Goal: Information Seeking & Learning: Check status

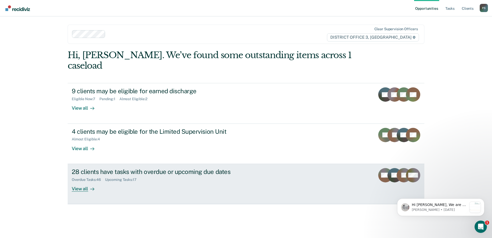
click at [83, 182] on div "View all" at bounding box center [86, 187] width 29 height 10
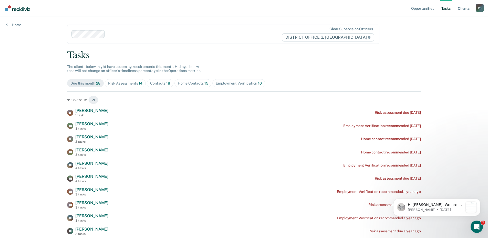
click at [128, 83] on div "Risk Assessments 14" at bounding box center [125, 83] width 34 height 4
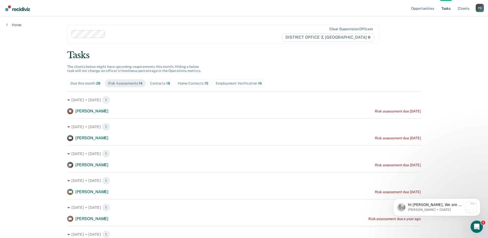
click at [231, 83] on div "Employment Verification 16" at bounding box center [239, 83] width 46 height 4
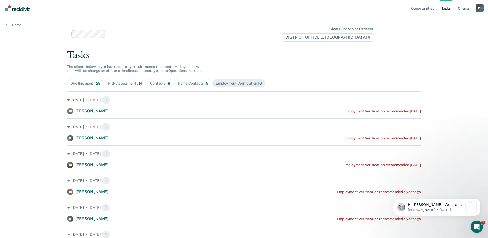
click at [160, 84] on div "Contacts 18" at bounding box center [160, 83] width 20 height 4
click at [96, 83] on span "28" at bounding box center [98, 83] width 4 height 4
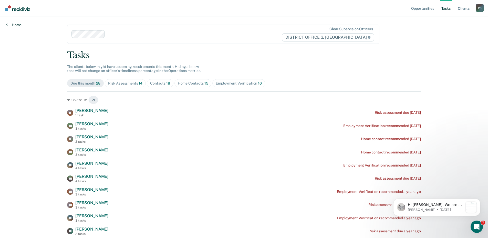
click at [12, 24] on link "Home" at bounding box center [13, 25] width 15 height 5
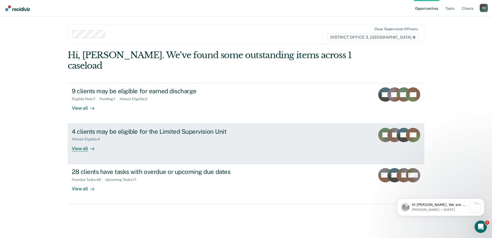
click at [84, 142] on div "View all" at bounding box center [86, 147] width 29 height 10
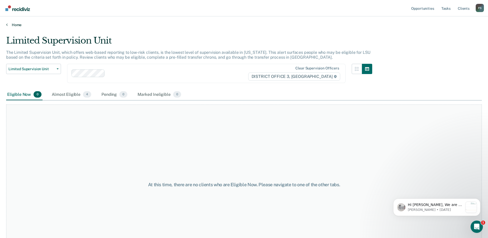
click at [8, 25] on link "Home" at bounding box center [244, 25] width 476 height 5
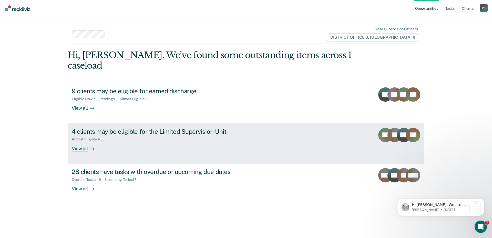
click at [86, 137] on div "Almost Eligible : 4" at bounding box center [88, 139] width 32 height 4
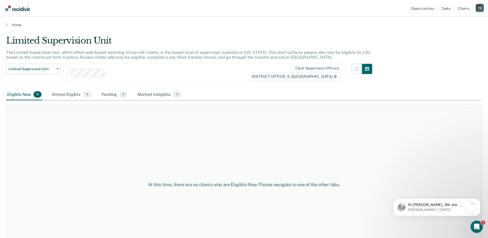
click at [70, 88] on div "Limited Supervision Unit Release from Supervision Earned Discharge Limited Supe…" at bounding box center [189, 76] width 366 height 25
click at [69, 94] on div "Almost Eligible 4" at bounding box center [72, 94] width 42 height 11
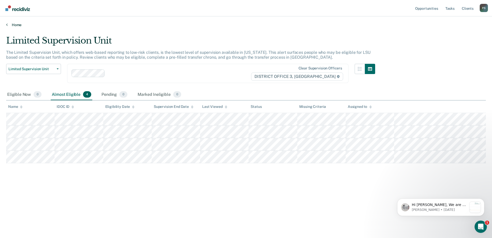
click at [7, 25] on icon at bounding box center [7, 25] width 2 height 4
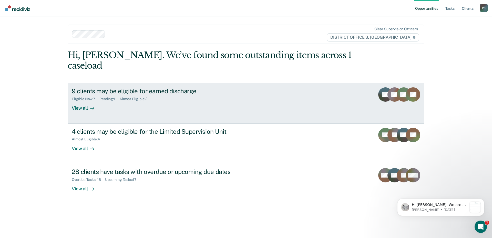
click at [129, 87] on div "9 clients may be eligible for earned discharge" at bounding box center [162, 90] width 180 height 7
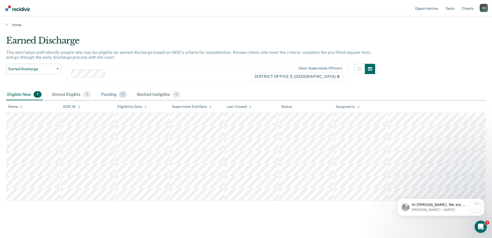
click at [108, 94] on div "Pending 1" at bounding box center [113, 94] width 27 height 11
